Goal: Check status: Check status

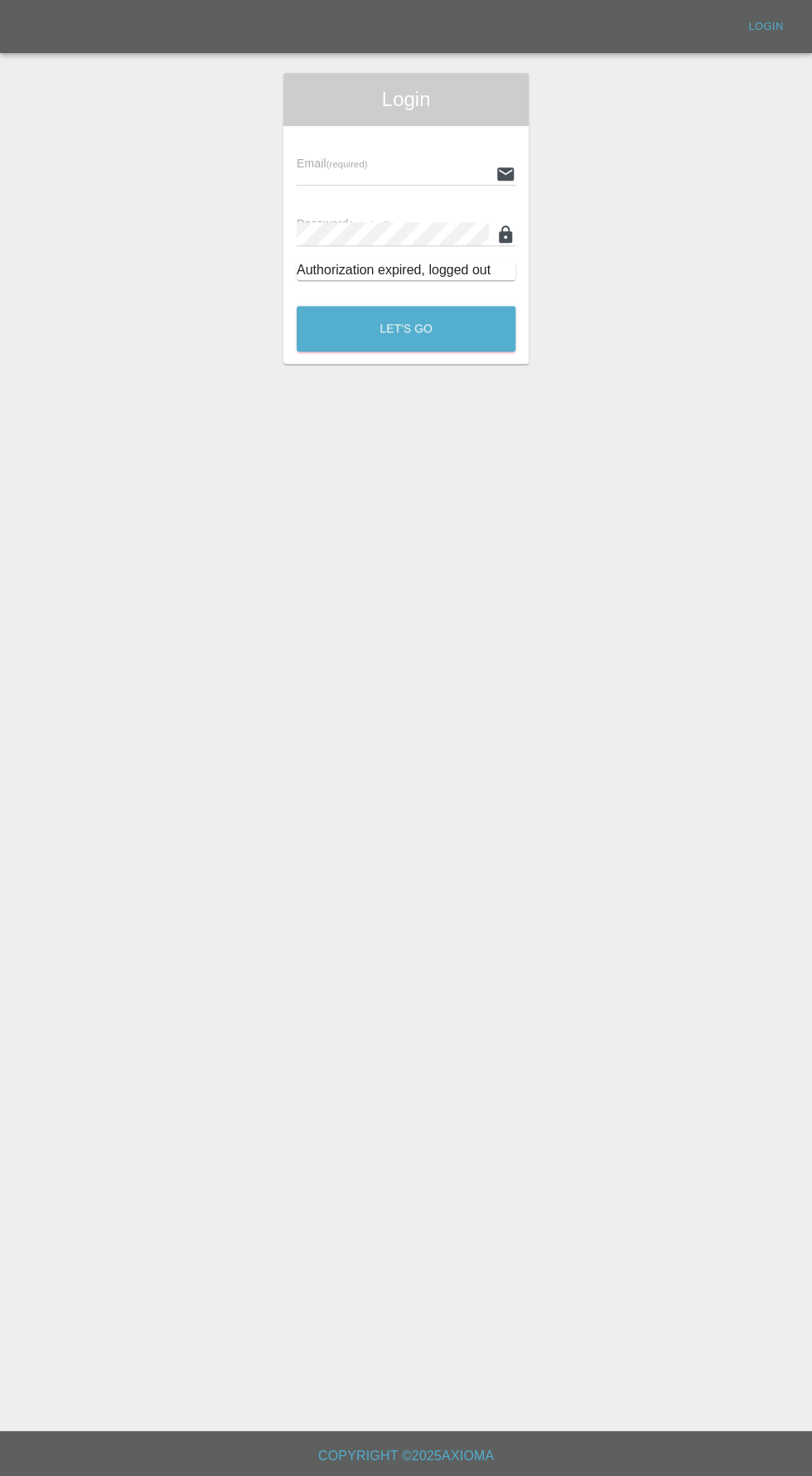
click at [365, 171] on input "text" at bounding box center [393, 174] width 192 height 24
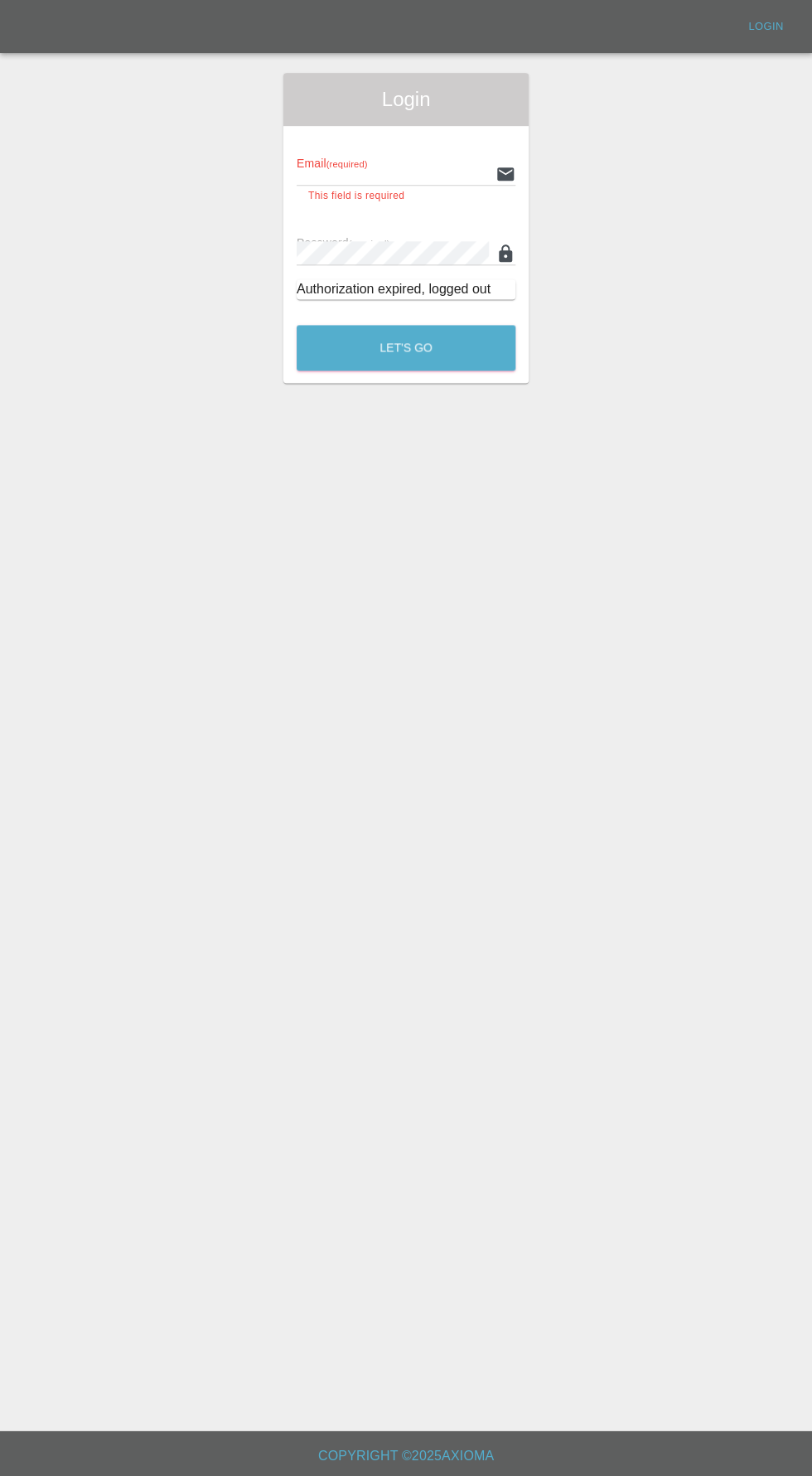
type input "[EMAIL_ADDRESS][DOMAIN_NAME]"
click at [297, 325] on button "Let's Go" at bounding box center [406, 347] width 218 height 45
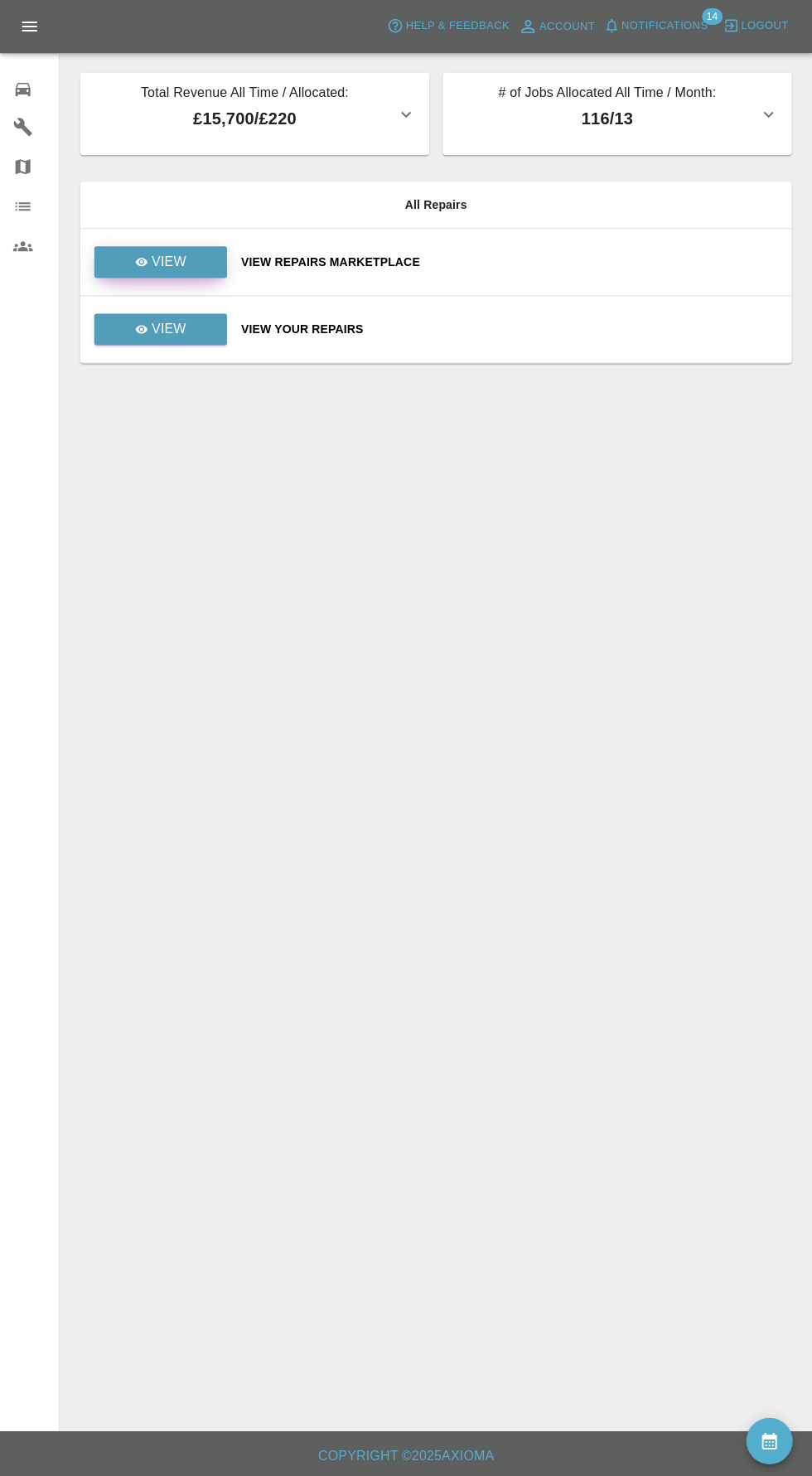
click at [198, 263] on link "View" at bounding box center [161, 262] width 132 height 31
click at [189, 324] on link "View" at bounding box center [161, 329] width 132 height 31
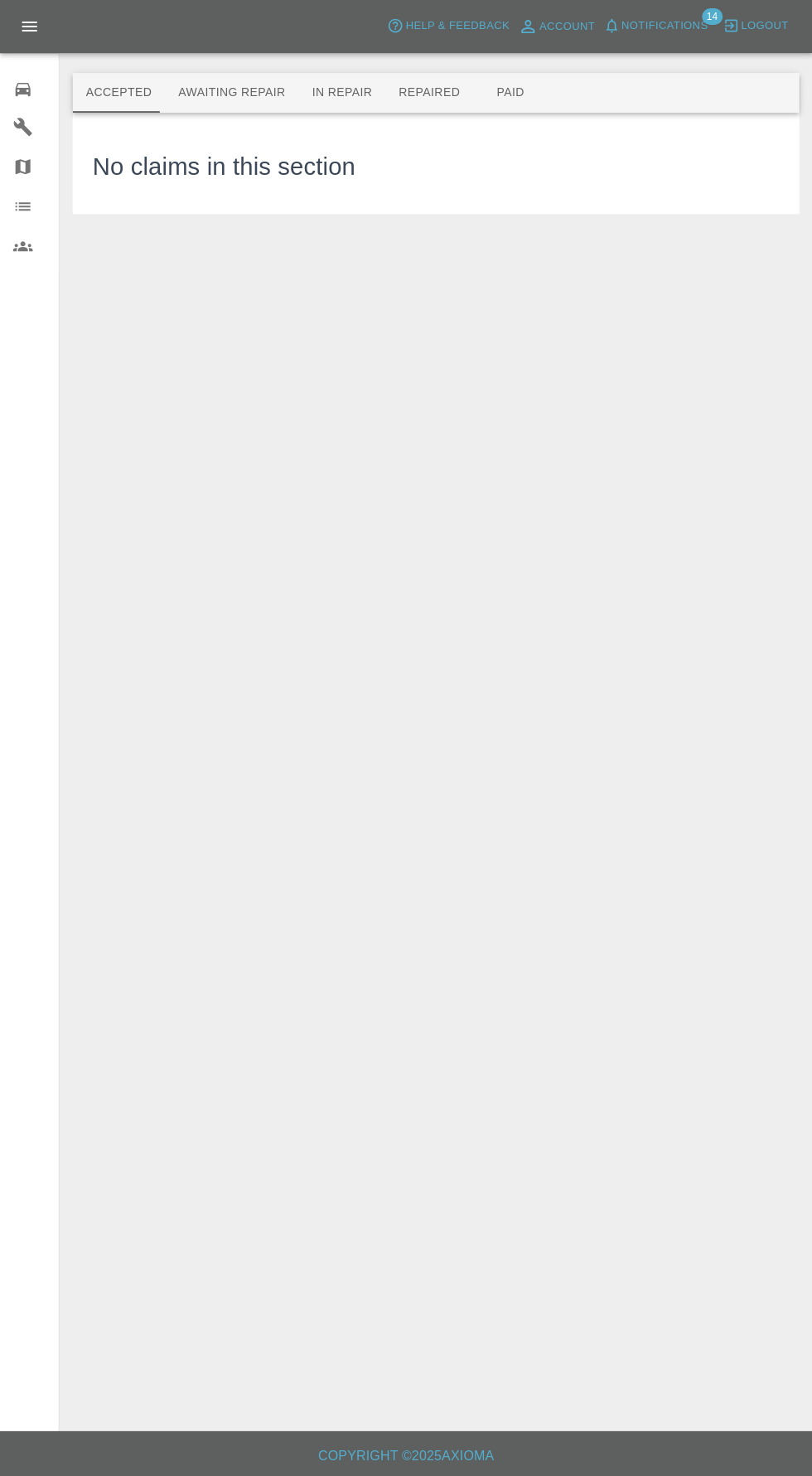
click at [477, 97] on button "Paid" at bounding box center [511, 93] width 75 height 40
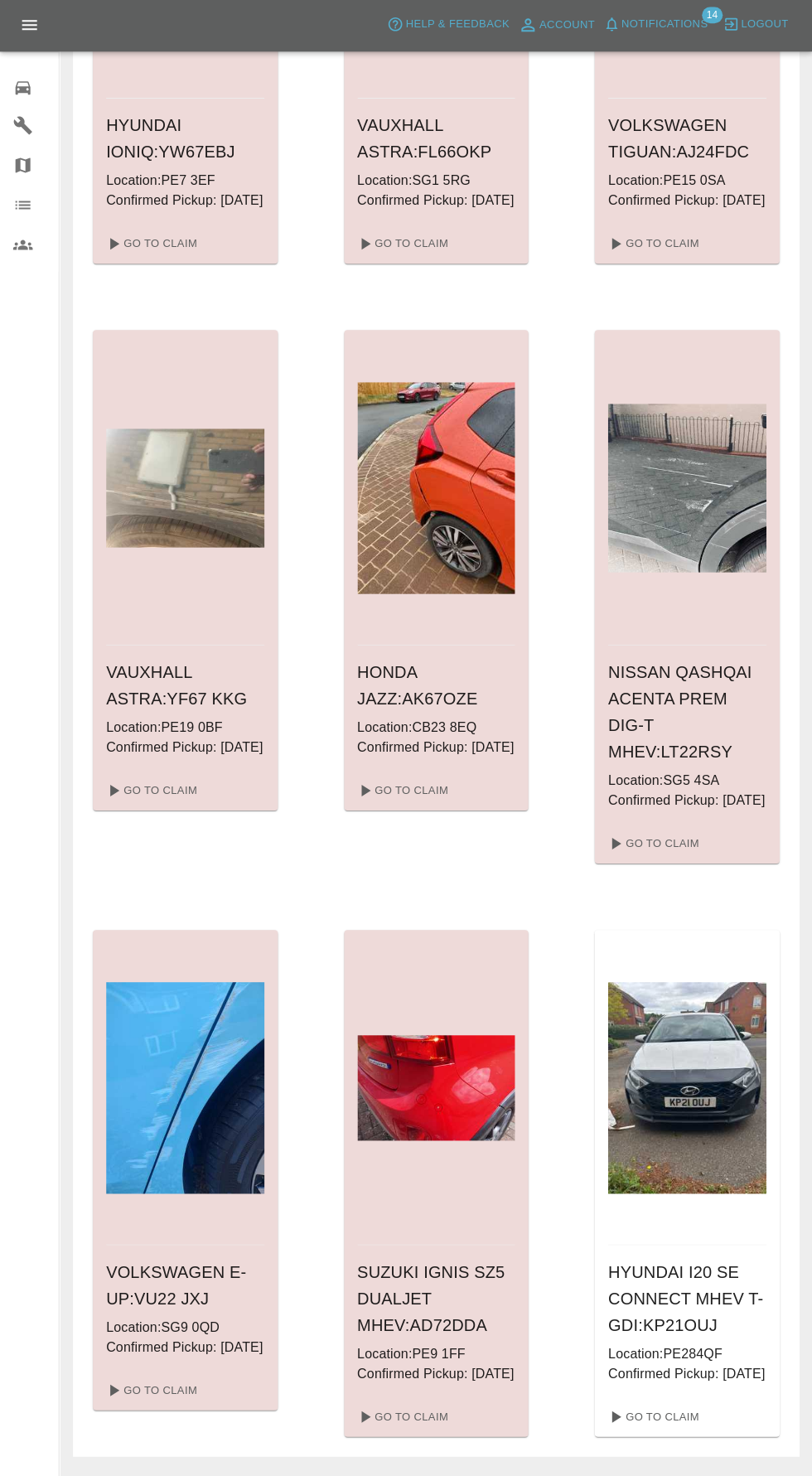
scroll to position [1466, 0]
